Goal: Task Accomplishment & Management: Manage account settings

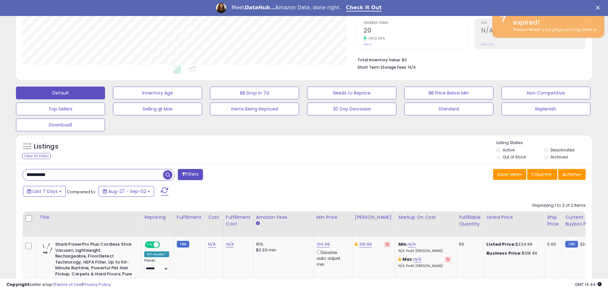
scroll to position [131, 334]
